Goal: Task Accomplishment & Management: Complete application form

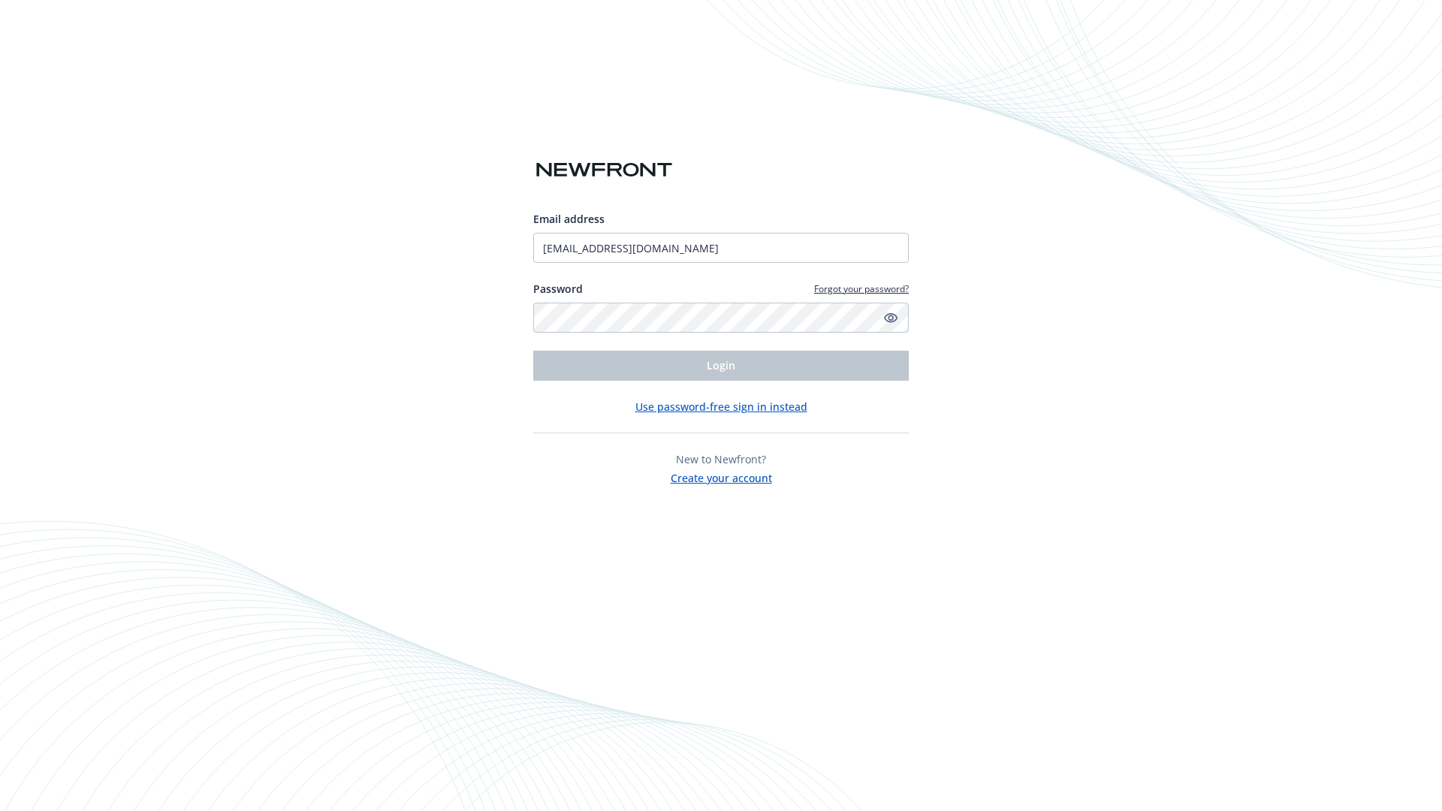
type input "[EMAIL_ADDRESS][DOMAIN_NAME]"
click at [721, 366] on span "Login" at bounding box center [721, 365] width 29 height 14
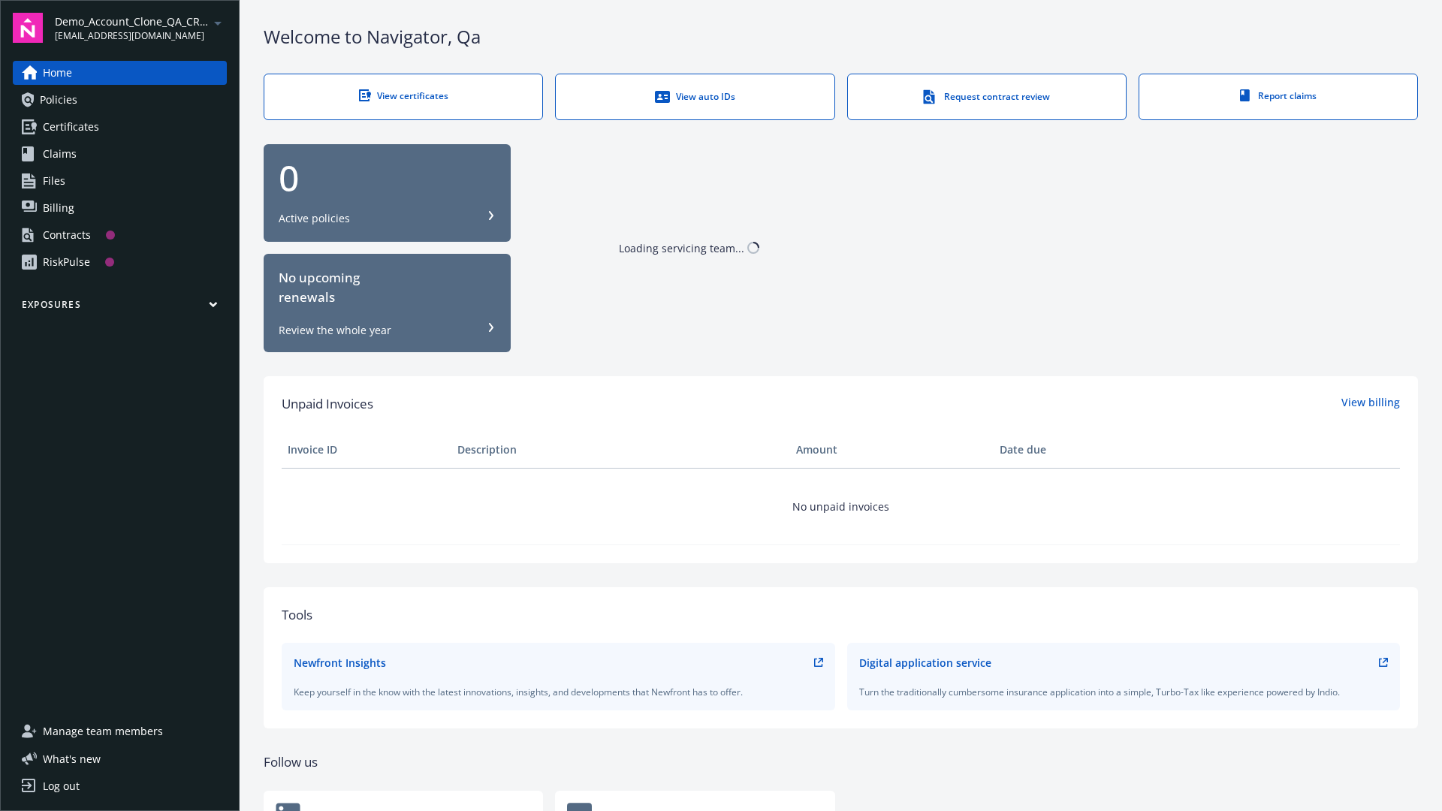
click at [140, 28] on span "Demo_Account_Clone_QA_CR_Tests_Prospect" at bounding box center [132, 22] width 154 height 16
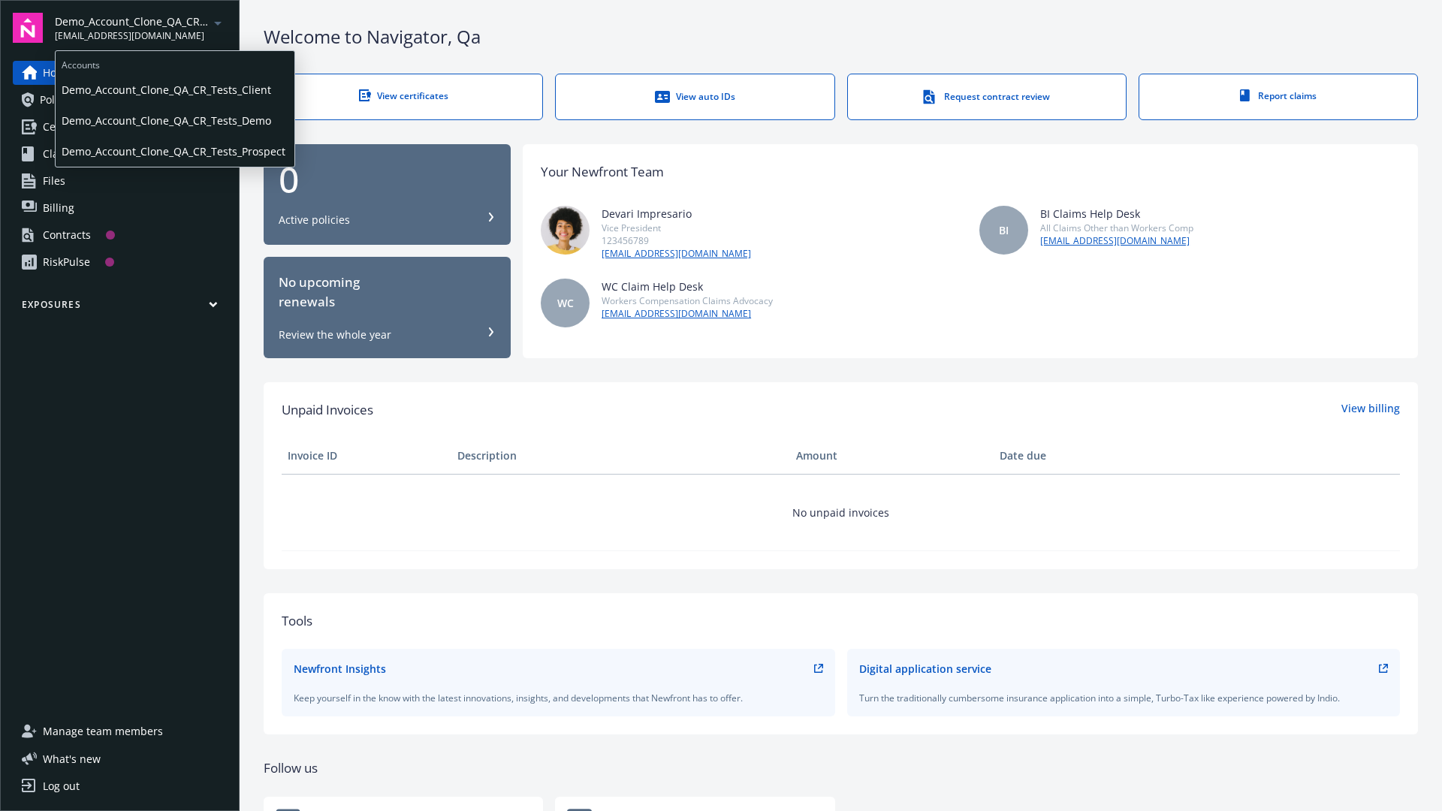
click at [173, 89] on span "Demo_Account_Clone_QA_CR_Tests_Client" at bounding box center [175, 89] width 227 height 31
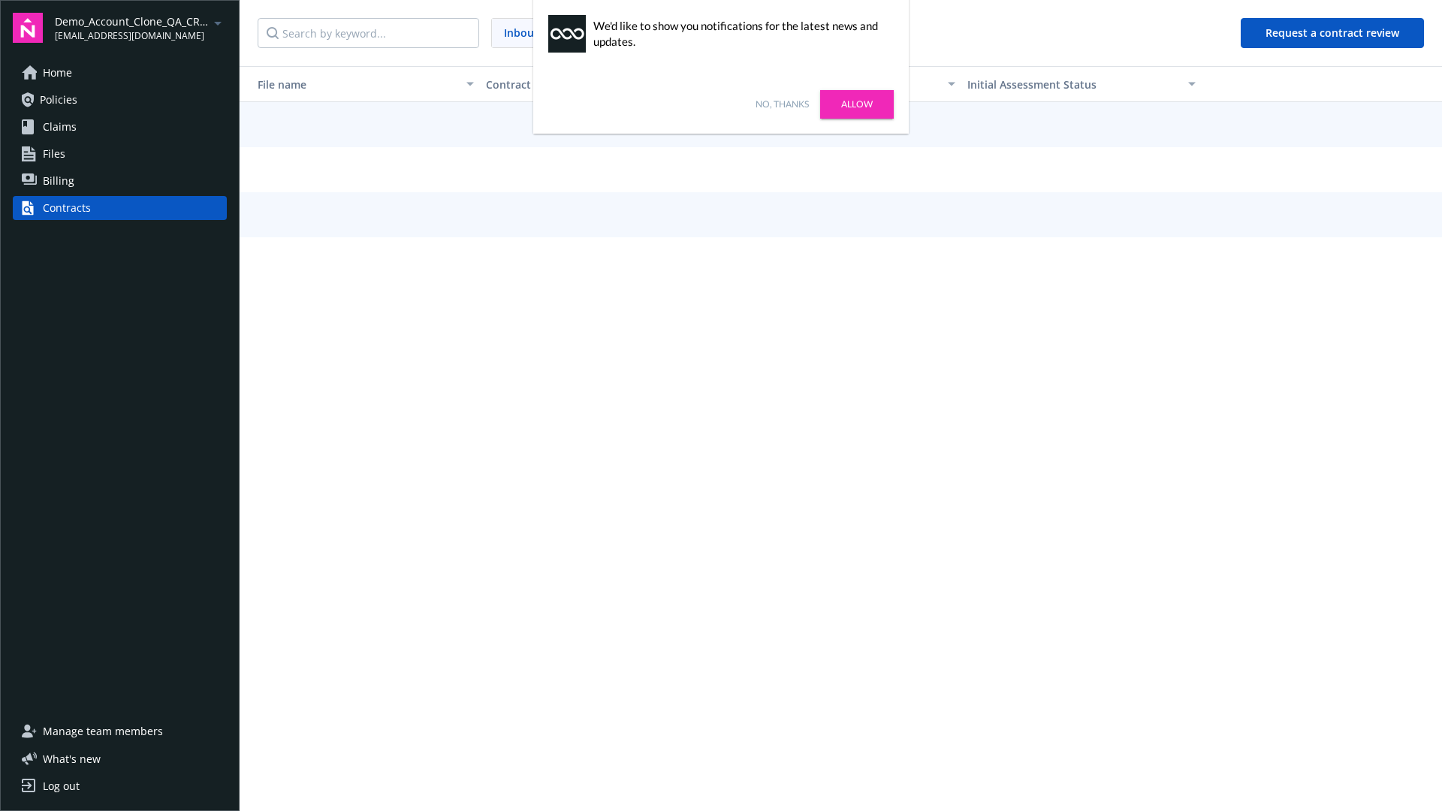
click at [782, 104] on link "No, thanks" at bounding box center [781, 105] width 53 height 14
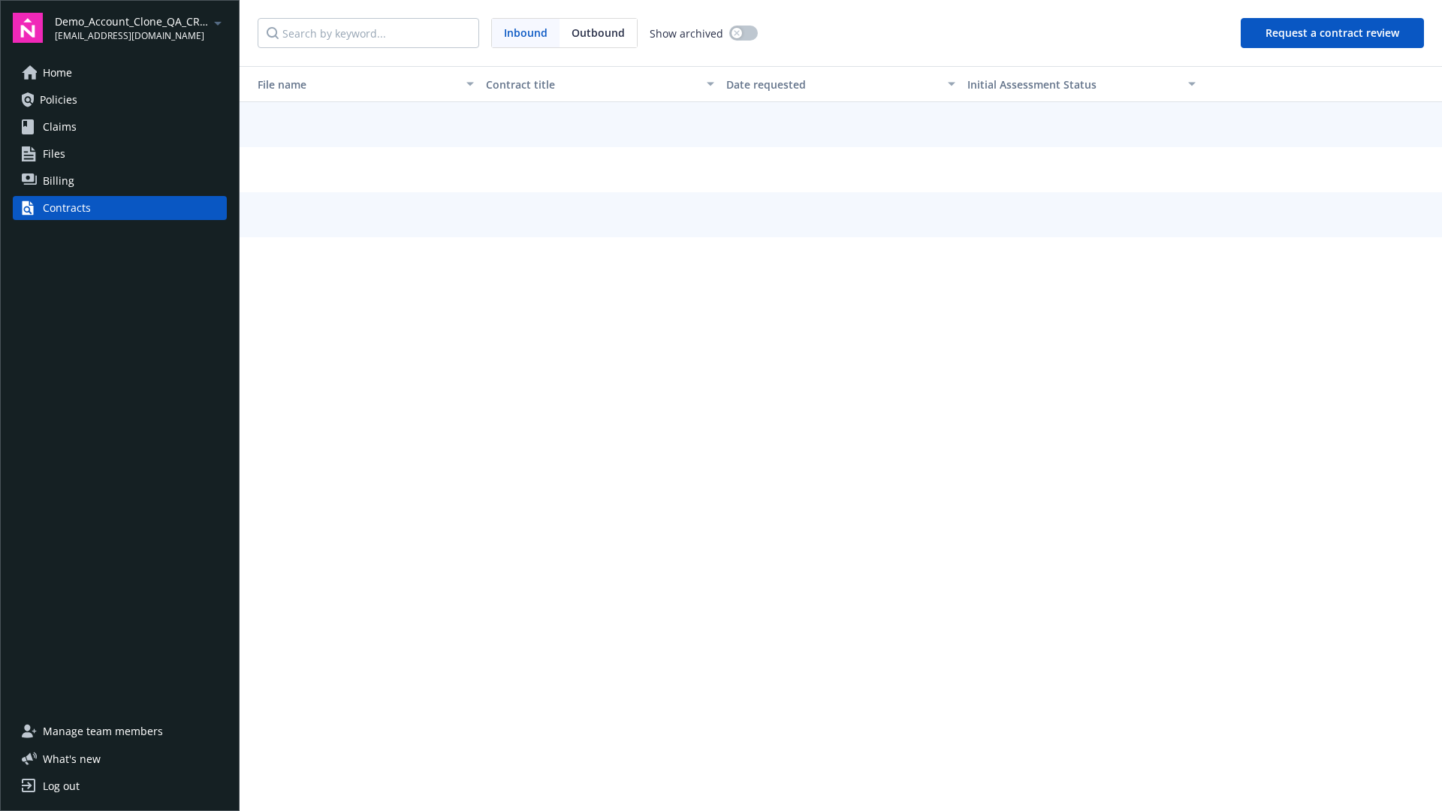
click at [1333, 33] on button "Request a contract review" at bounding box center [1331, 33] width 183 height 30
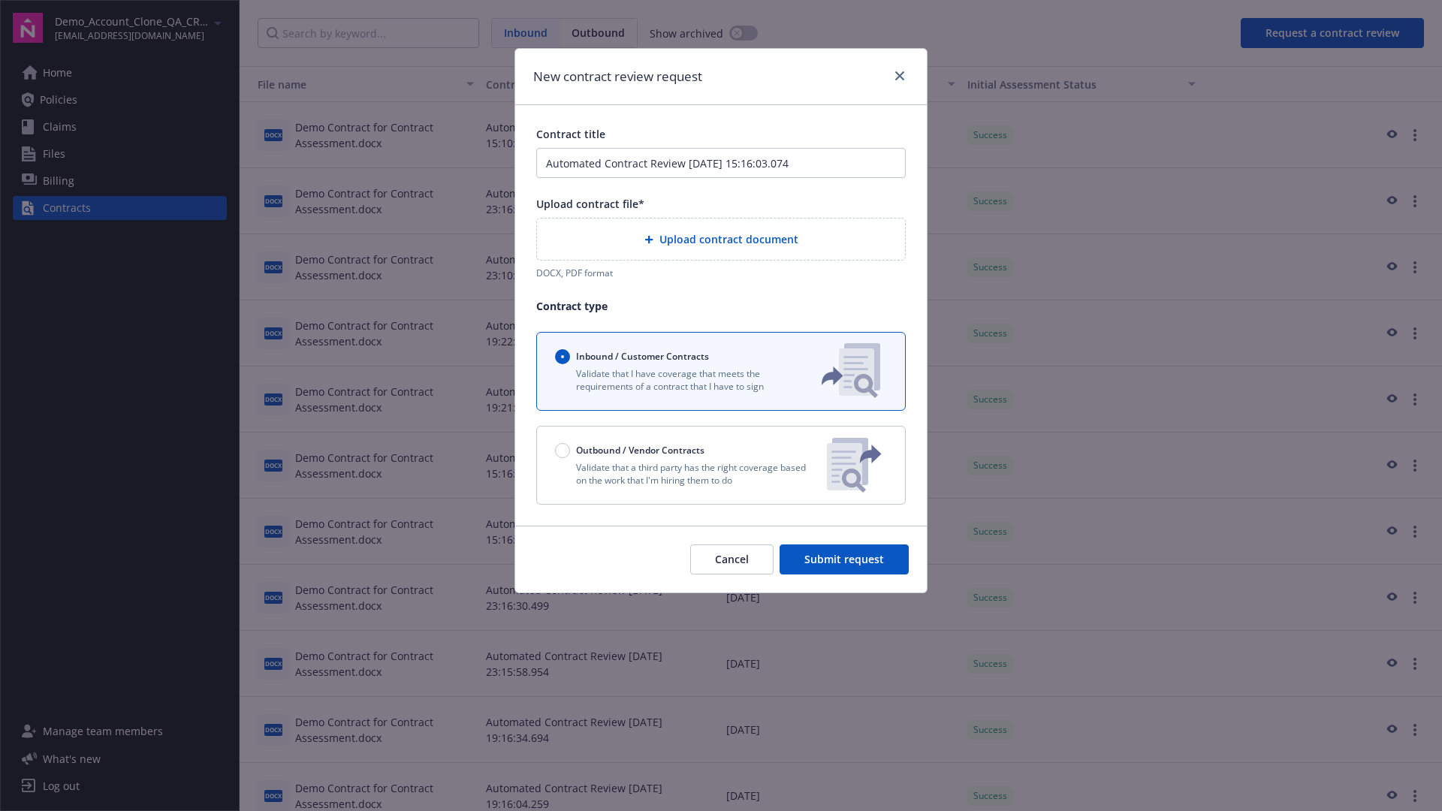
type input "Automated Contract Review [DATE] 15:16:03.074"
click at [721, 465] on p "Validate that a third party has the right coverage based on the work that I'm h…" at bounding box center [685, 474] width 260 height 26
radio input "false"
radio input "true"
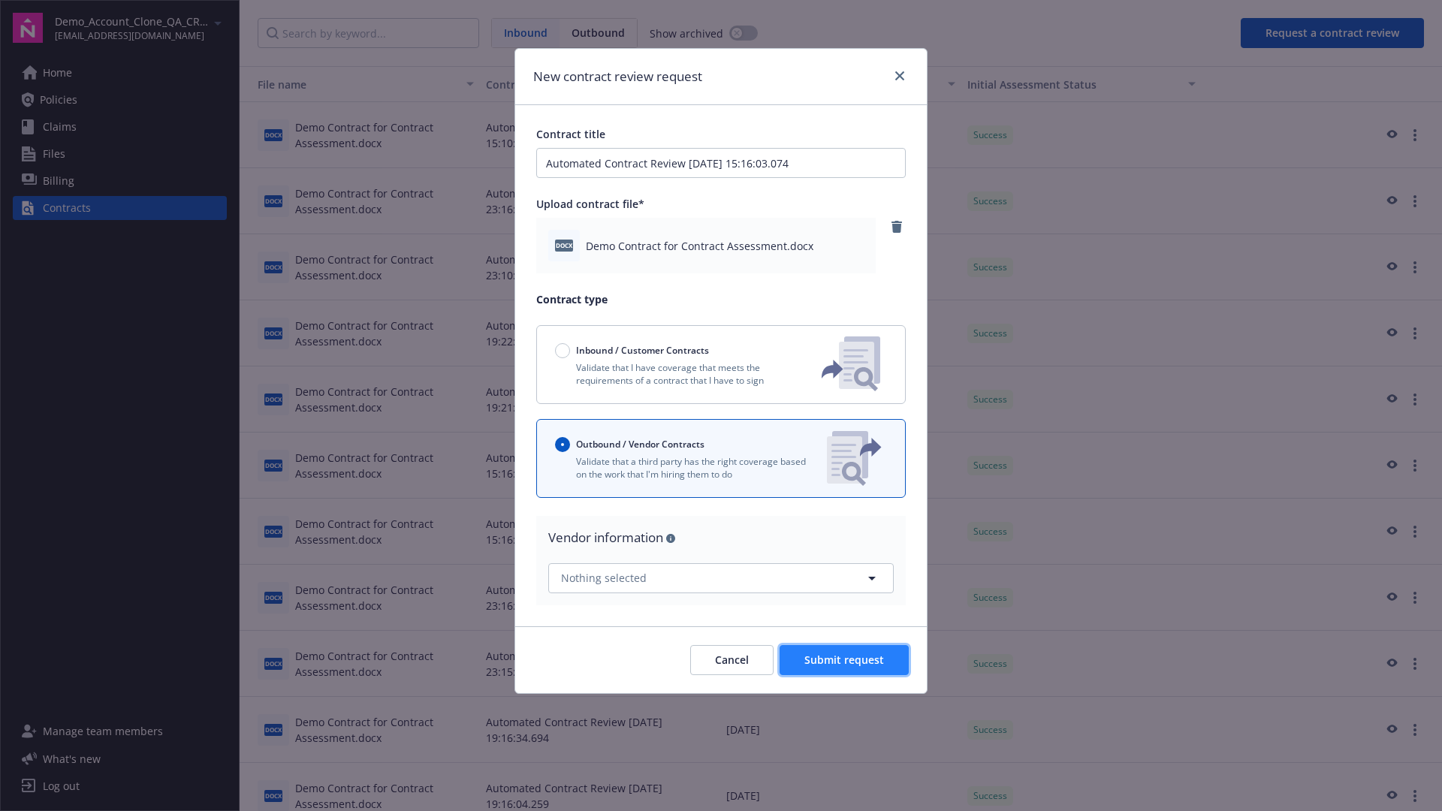
click at [845, 659] on span "Submit request" at bounding box center [844, 659] width 80 height 14
